Goal: Task Accomplishment & Management: Manage account settings

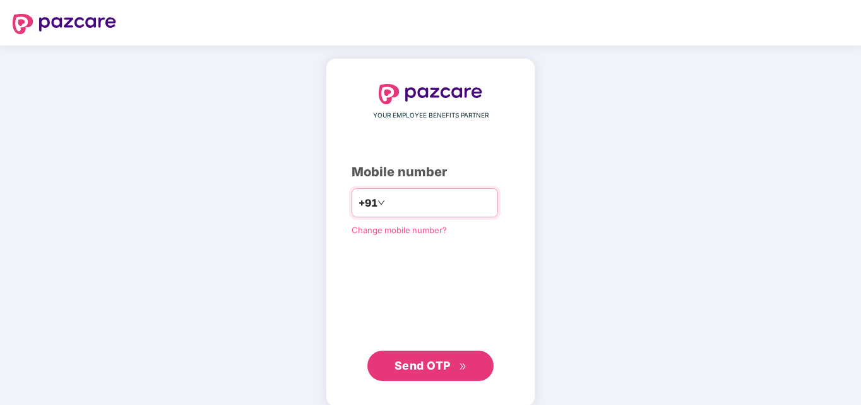
type input "**********"
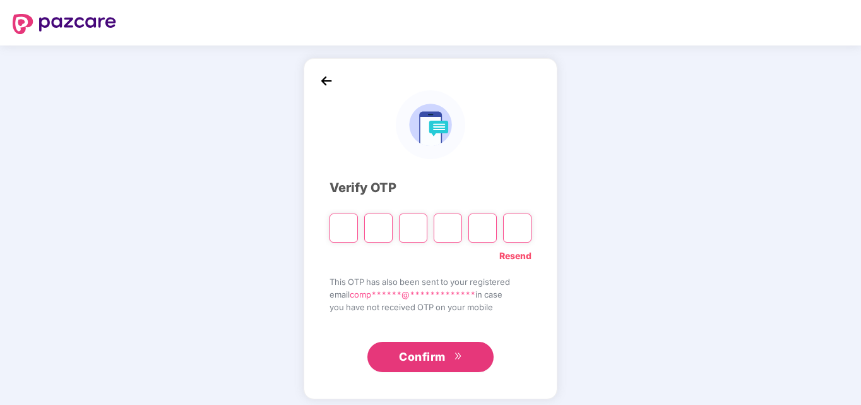
type input "*"
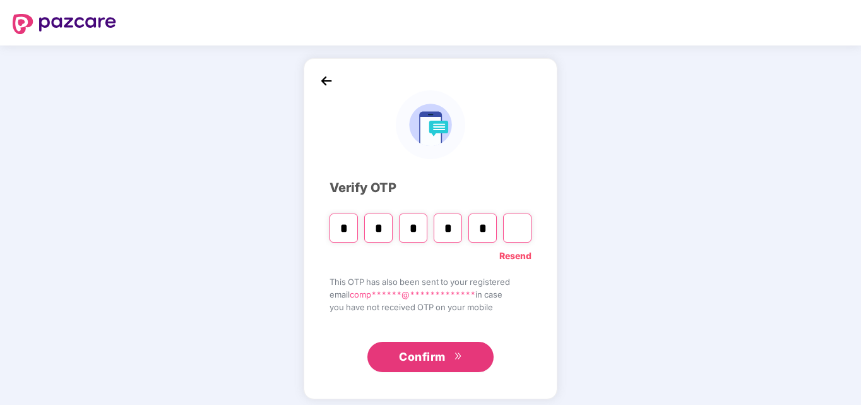
type input "*"
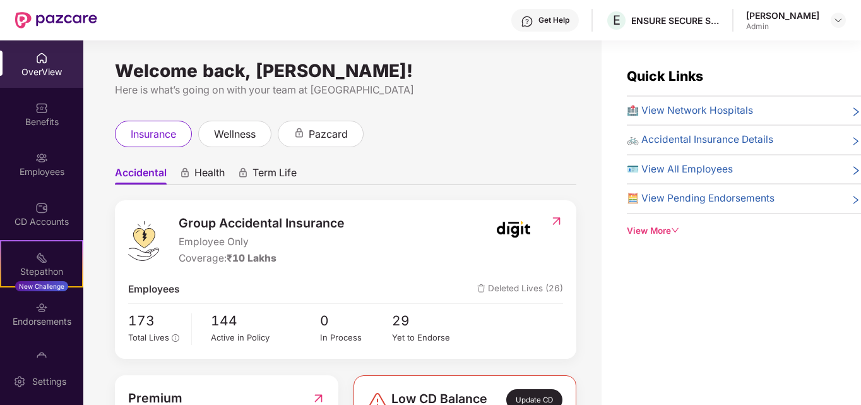
click at [673, 168] on span "🪪 View All Employees" at bounding box center [680, 169] width 106 height 15
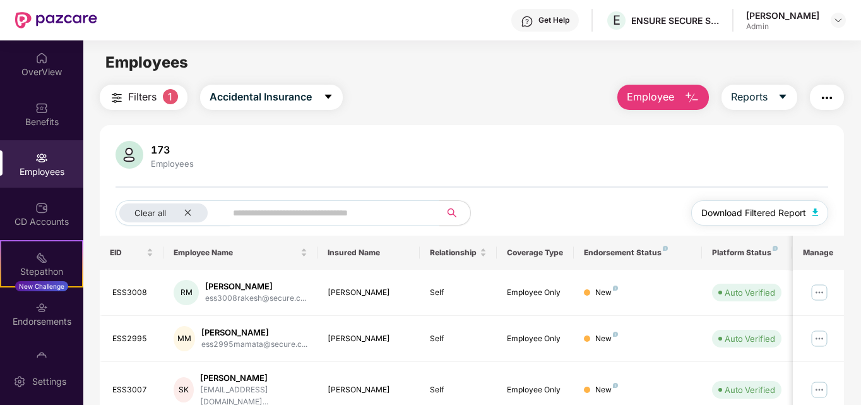
click at [734, 209] on span "Download Filtered Report" at bounding box center [754, 213] width 105 height 14
click at [44, 67] on div "OverView" at bounding box center [41, 72] width 83 height 13
